Goal: Information Seeking & Learning: Understand process/instructions

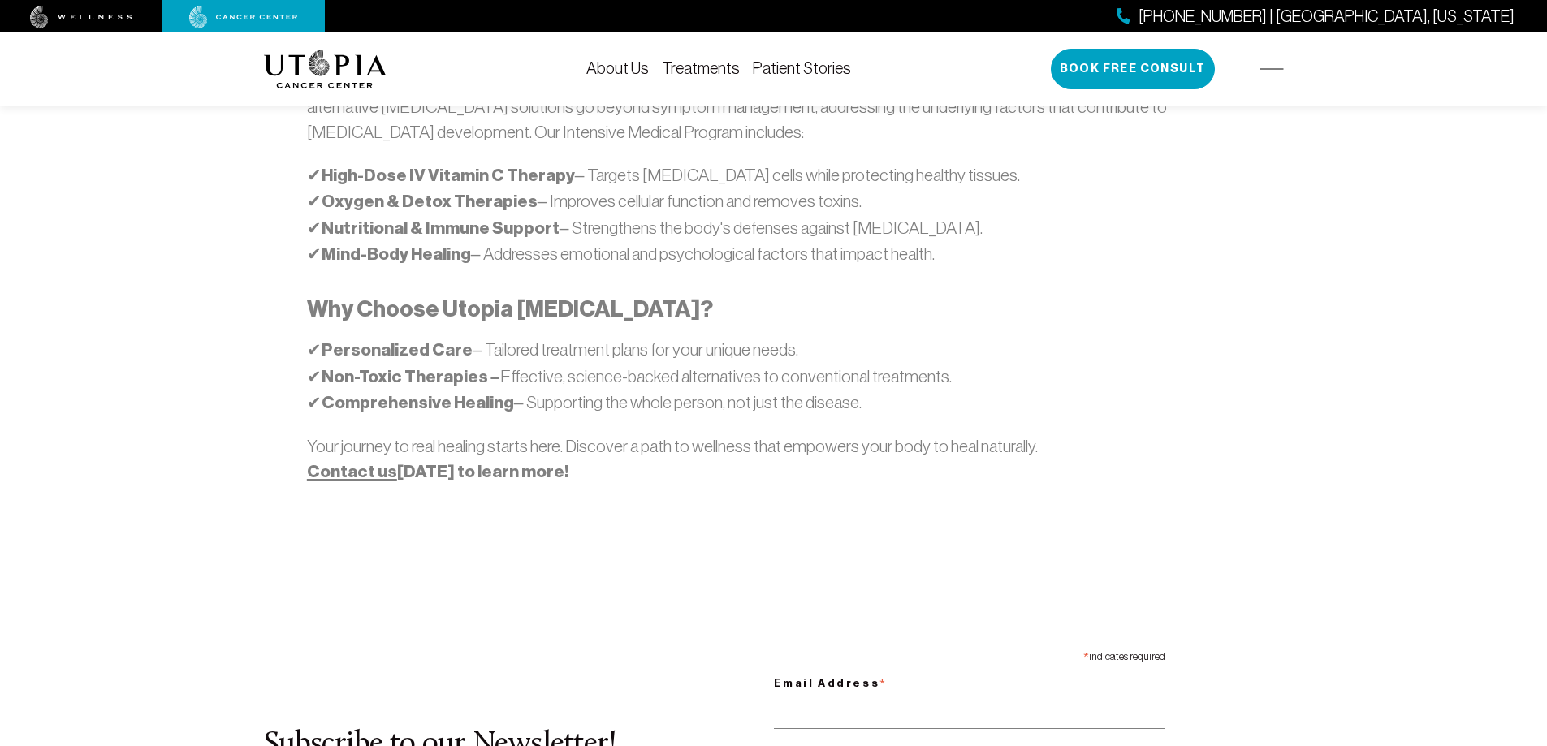
scroll to position [1218, 0]
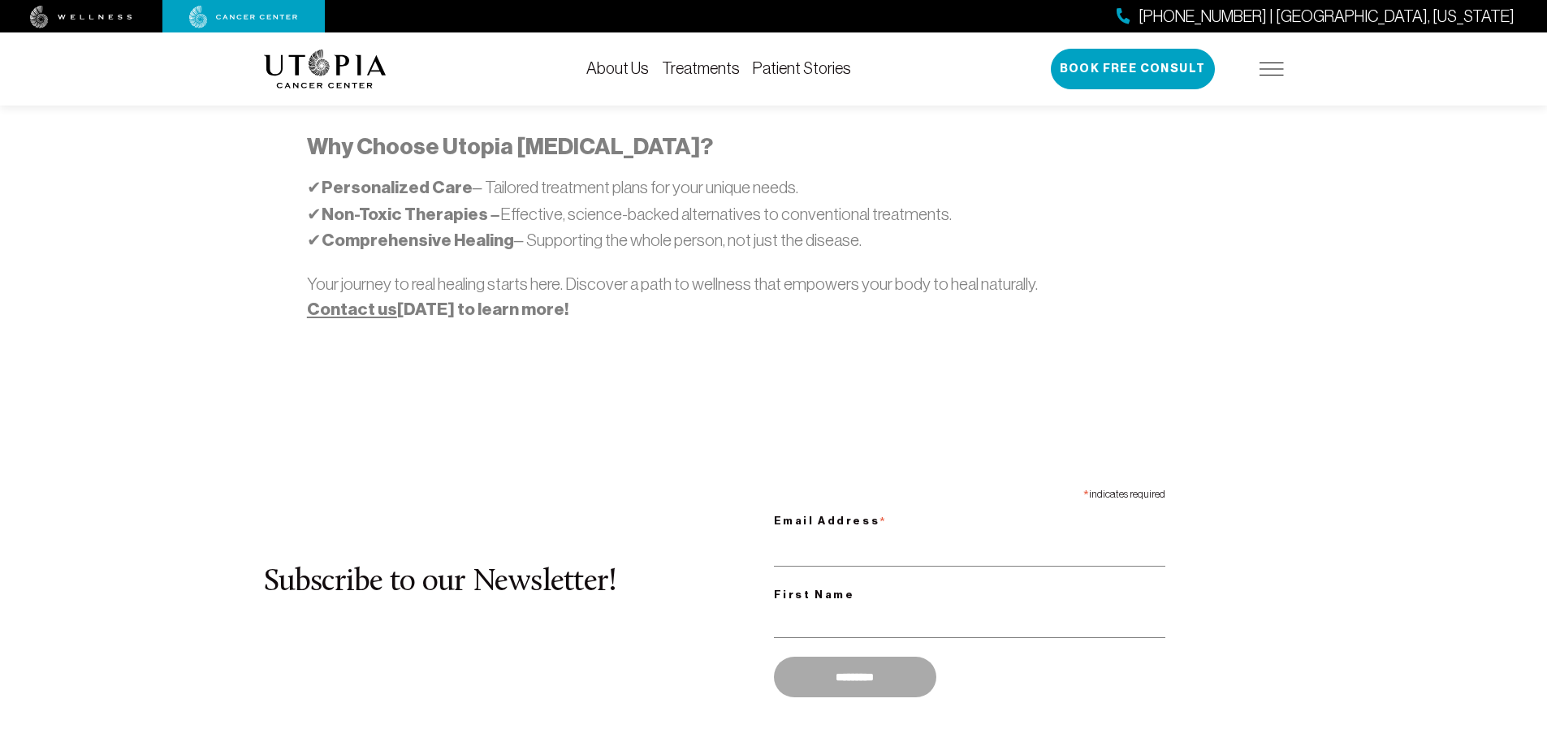
click at [248, 30] on div at bounding box center [243, 16] width 162 height 32
click at [248, 12] on img at bounding box center [243, 17] width 109 height 23
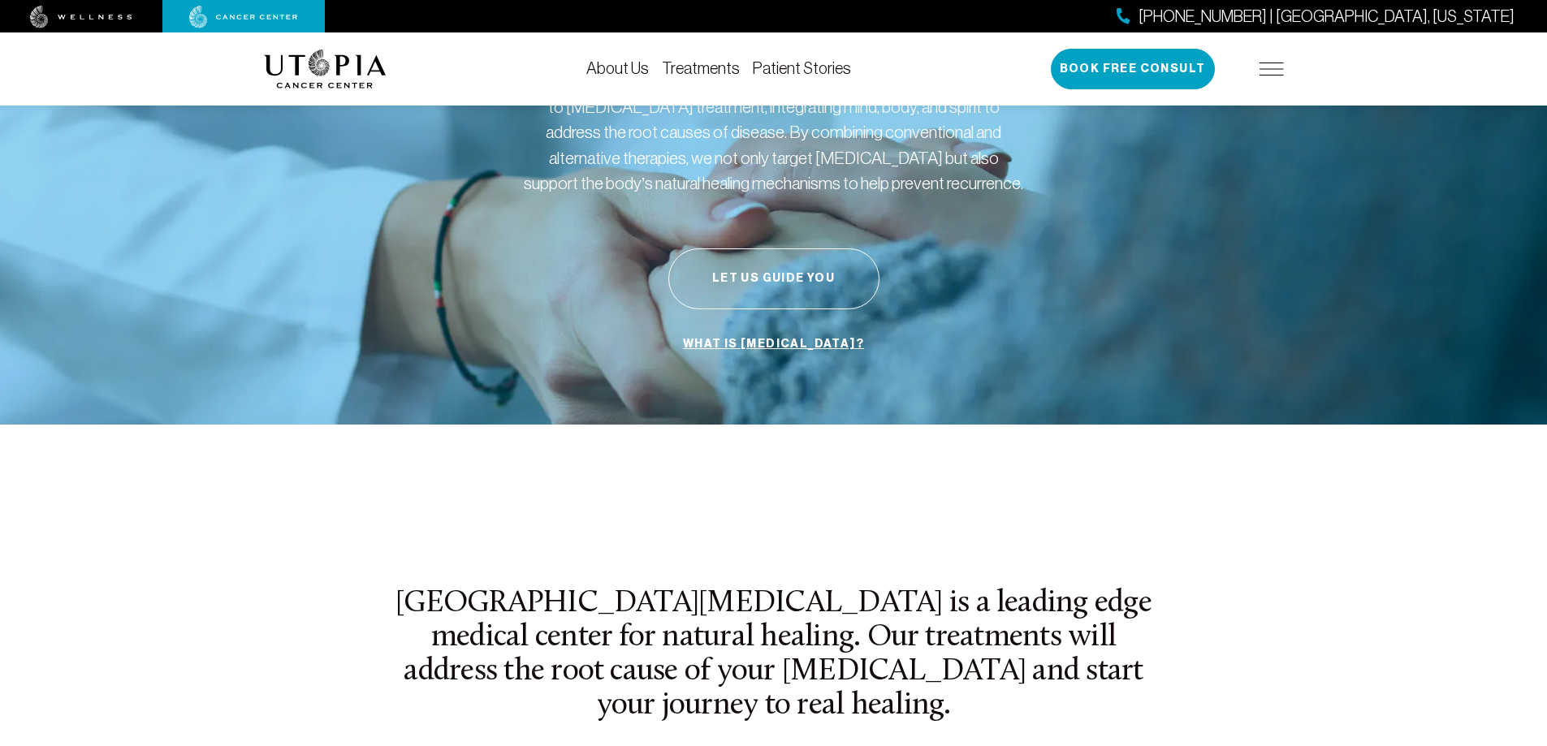
scroll to position [162, 0]
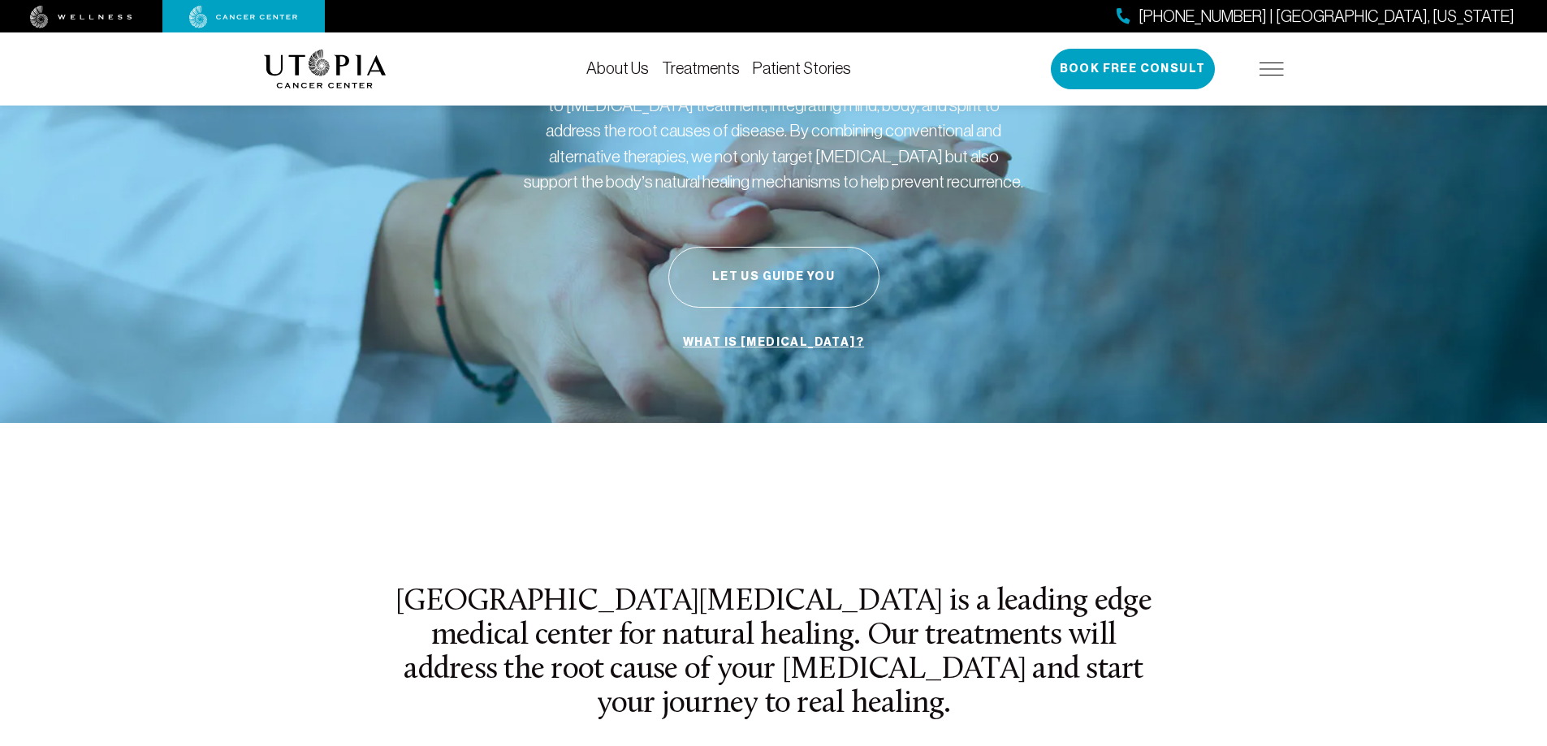
click at [1277, 69] on img at bounding box center [1271, 69] width 24 height 13
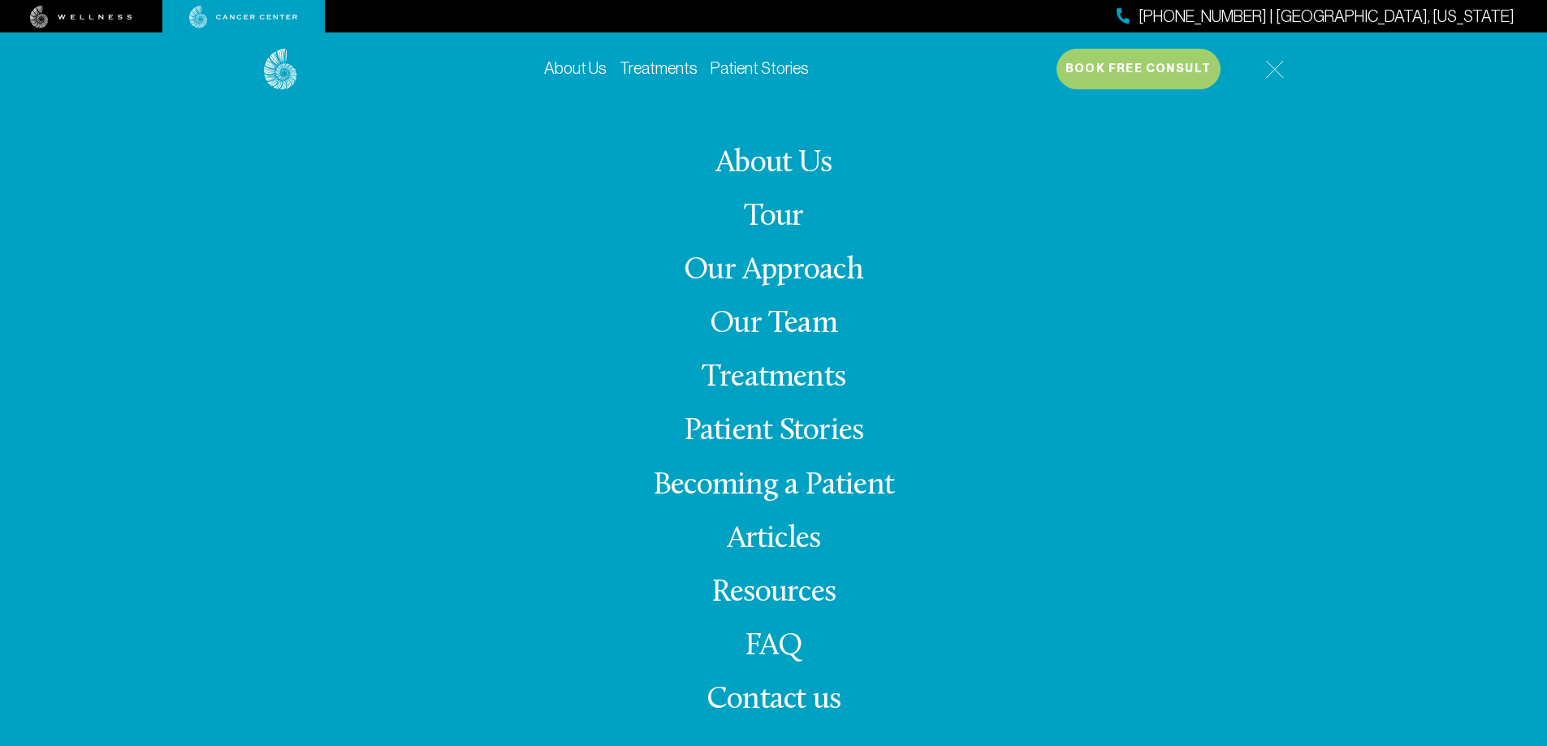
scroll to position [487, 0]
click at [784, 480] on link "Becoming a Patient" at bounding box center [773, 486] width 241 height 32
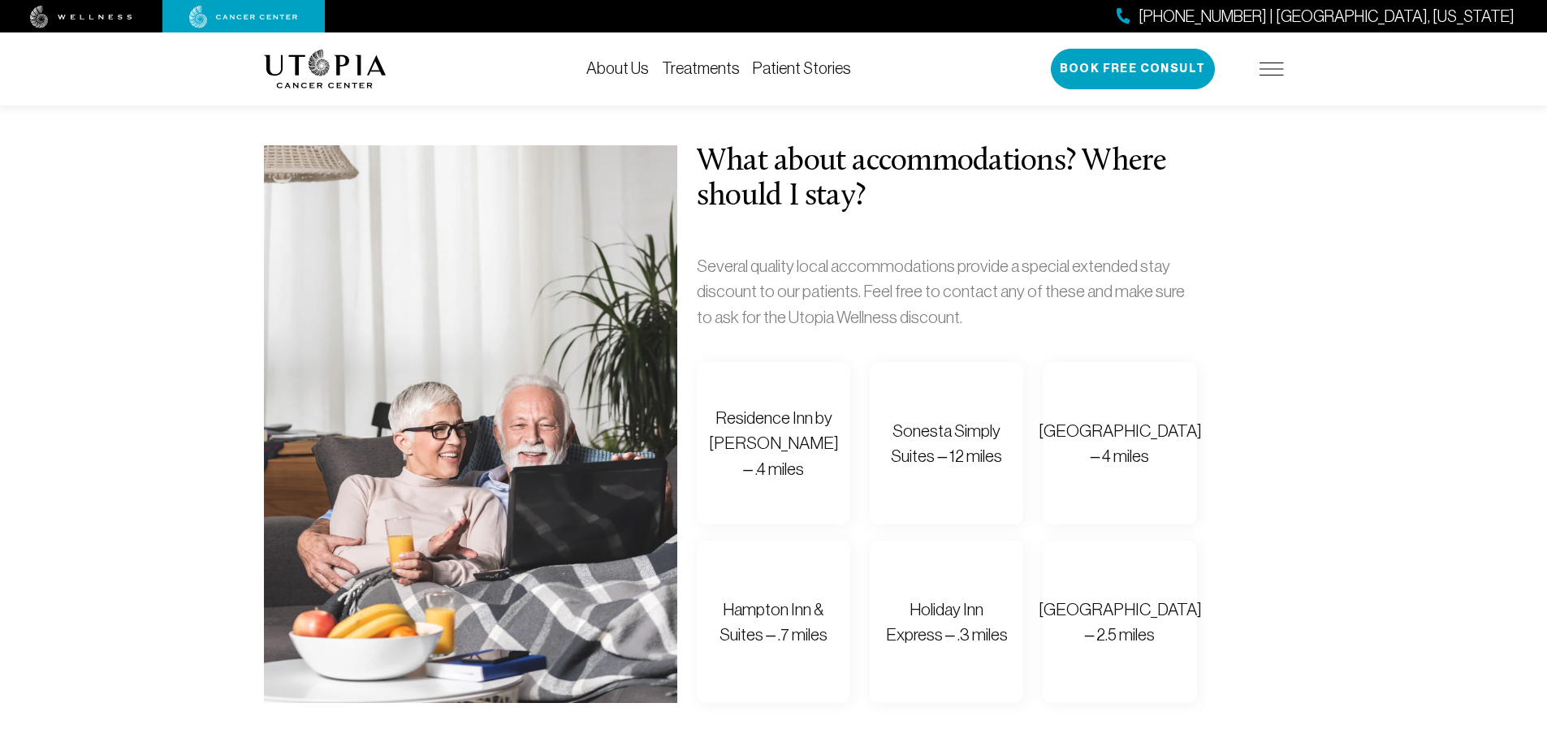
scroll to position [1055, 0]
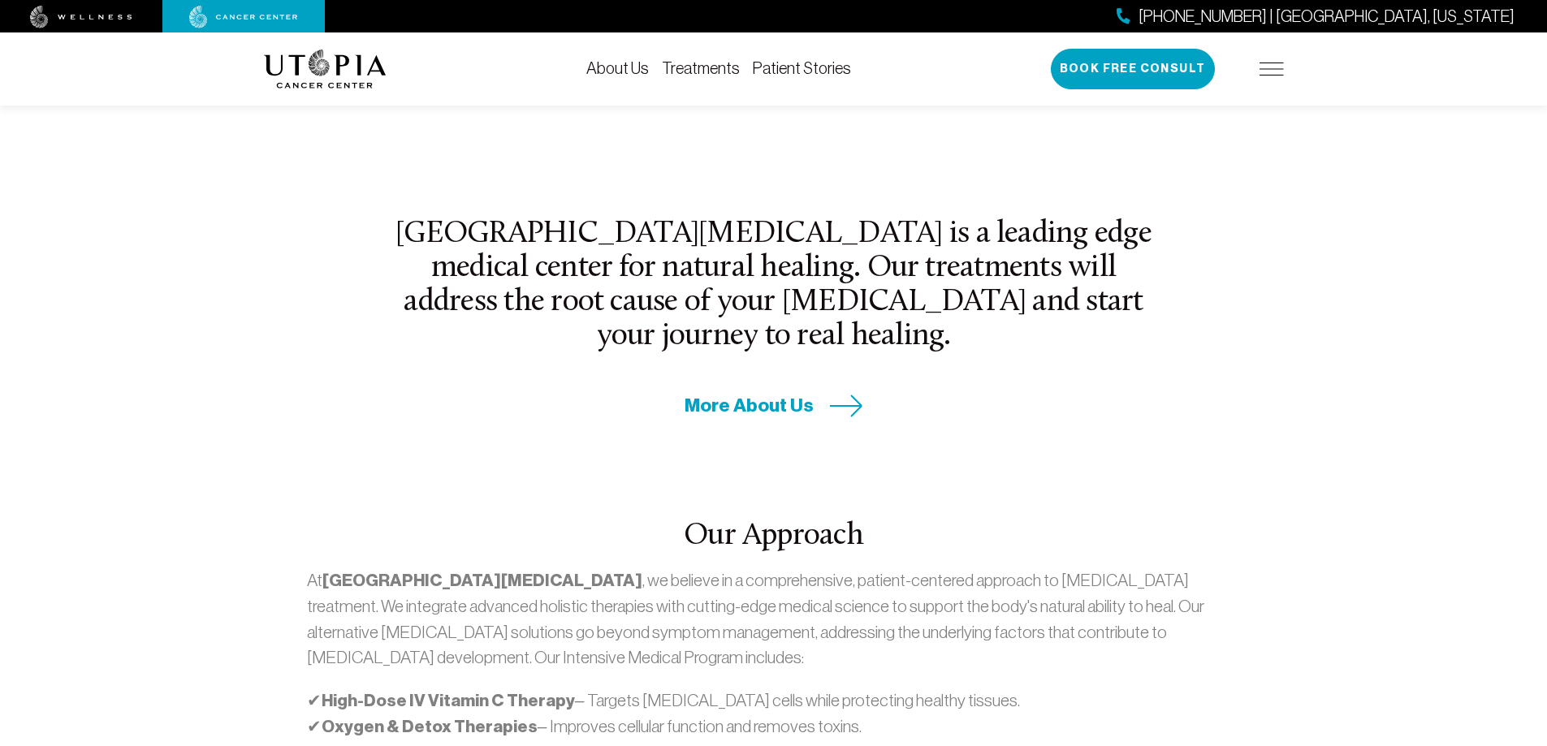
scroll to position [487, 0]
